Goal: Use online tool/utility

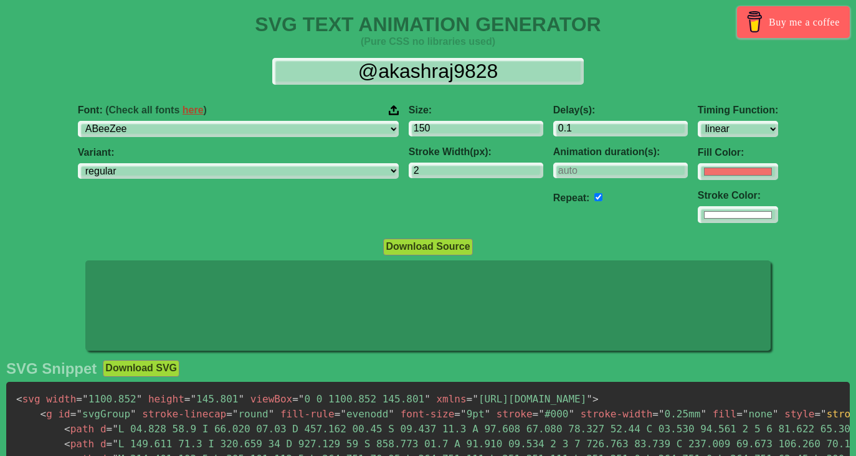
select select "linear"
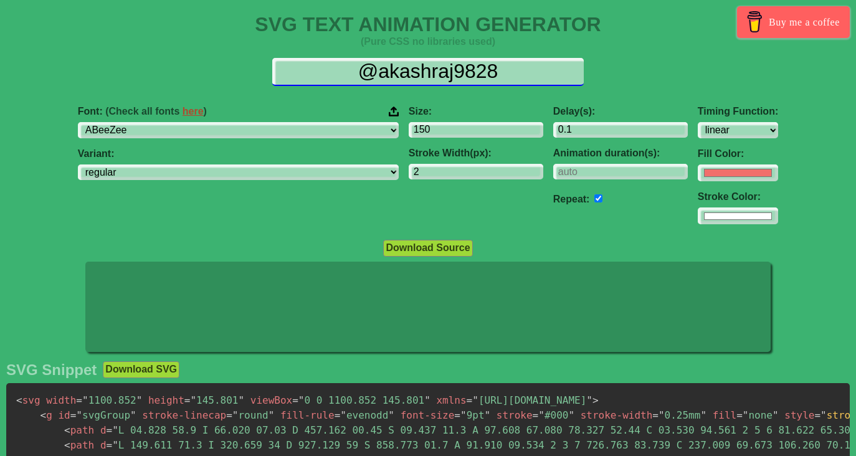
click at [353, 74] on input "@akashraj9828" at bounding box center [428, 72] width 312 height 28
drag, startPoint x: 515, startPoint y: 67, endPoint x: 401, endPoint y: 69, distance: 114.7
click at [404, 69] on input "@akashraj9828" at bounding box center [428, 72] width 312 height 28
click at [313, 69] on input "@akashraj9828" at bounding box center [428, 72] width 312 height 28
drag, startPoint x: 313, startPoint y: 69, endPoint x: 325, endPoint y: 65, distance: 12.0
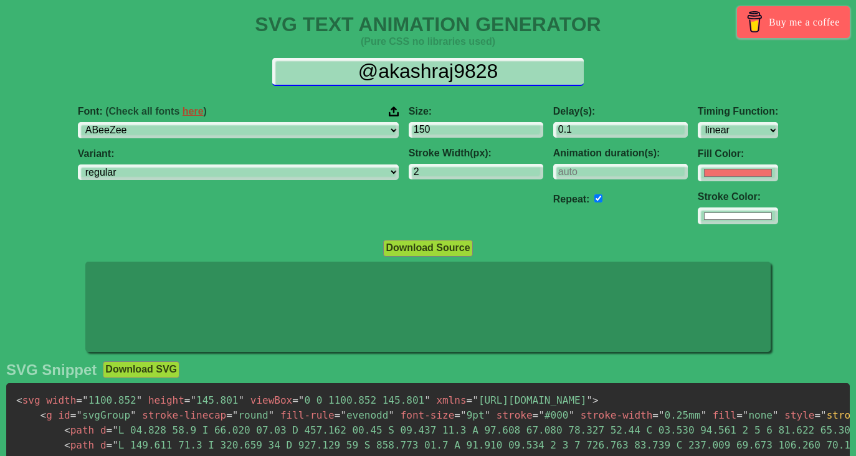
click at [325, 65] on input "@akashraj9828" at bounding box center [428, 72] width 312 height 28
drag, startPoint x: 516, startPoint y: 69, endPoint x: 358, endPoint y: 67, distance: 158.3
click at [358, 67] on input "@akashraj9828" at bounding box center [428, 72] width 312 height 28
paste input "персонаж на фото садится на [PERSON_NAME]"
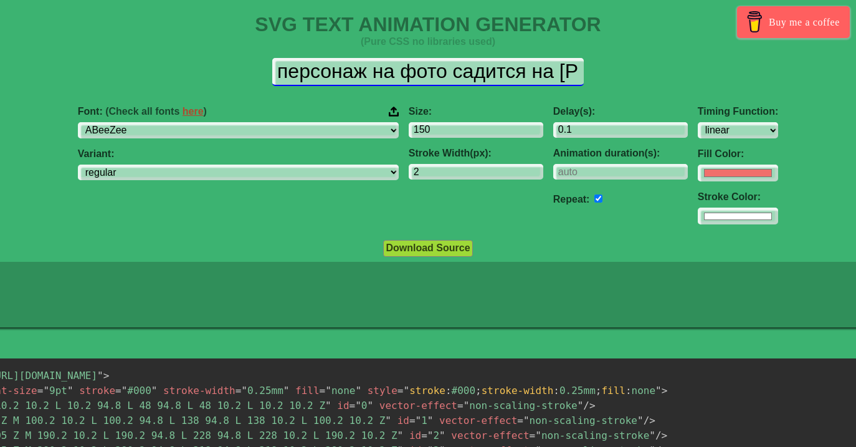
drag, startPoint x: 411, startPoint y: 69, endPoint x: 221, endPoint y: 75, distance: 190.7
click at [221, 75] on div "персонаж на фото садится на [PERSON_NAME]" at bounding box center [427, 72] width 1671 height 28
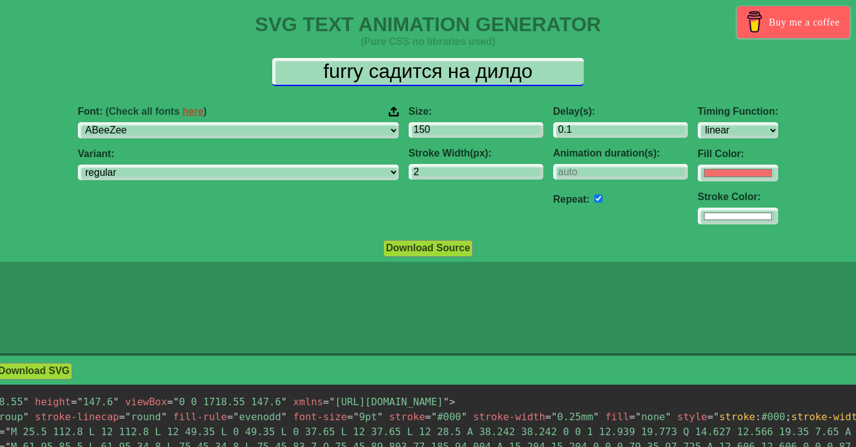
type input "furry садится на дилдо"
click at [545, 63] on input "furry садится на дилдо" at bounding box center [428, 72] width 312 height 28
drag, startPoint x: 543, startPoint y: 63, endPoint x: 314, endPoint y: 59, distance: 228.7
click at [314, 59] on input "furry садится на дилдо" at bounding box center [428, 72] width 312 height 28
